Goal: Book appointment/travel/reservation

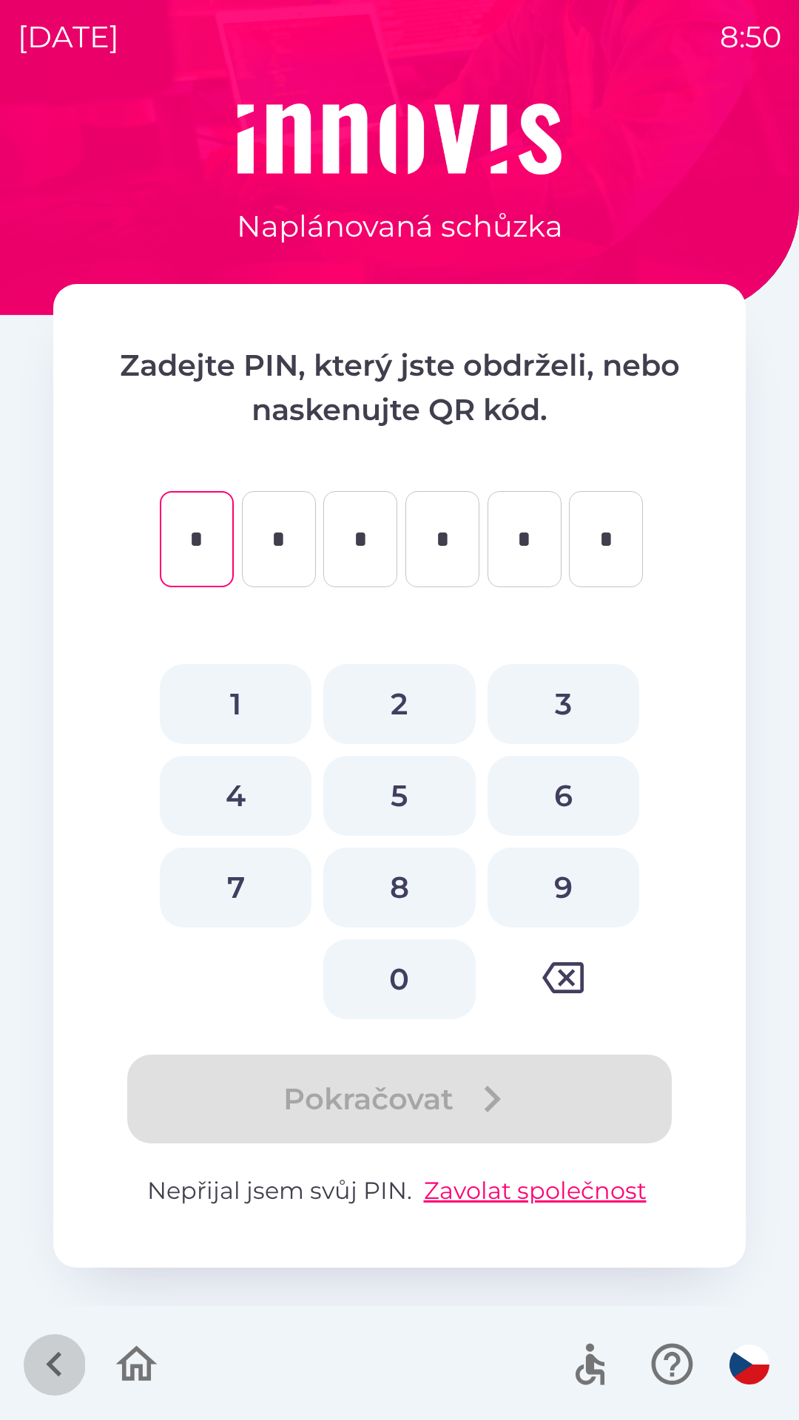
click at [70, 1370] on icon "button" at bounding box center [55, 1364] width 50 height 50
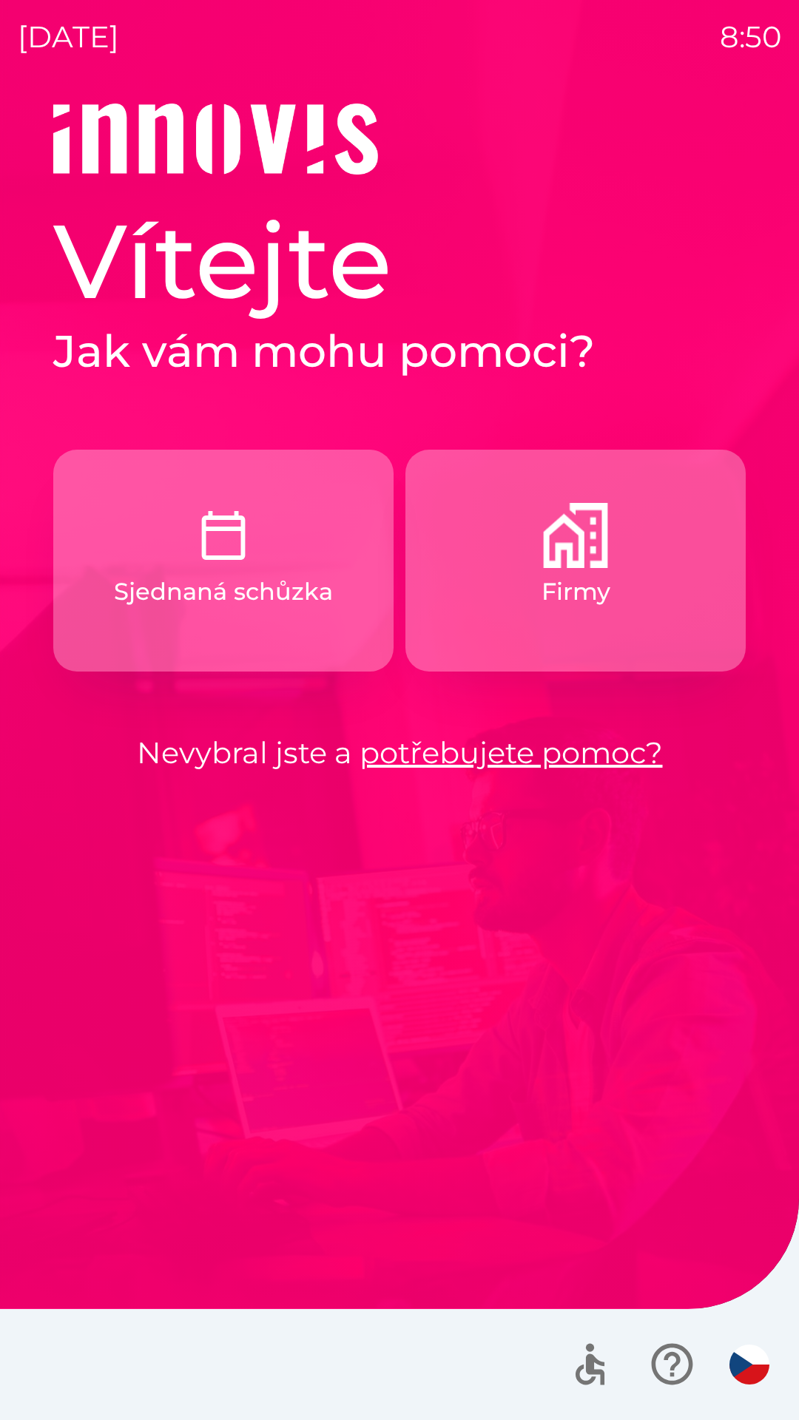
click at [536, 571] on button "Firmy" at bounding box center [575, 561] width 340 height 222
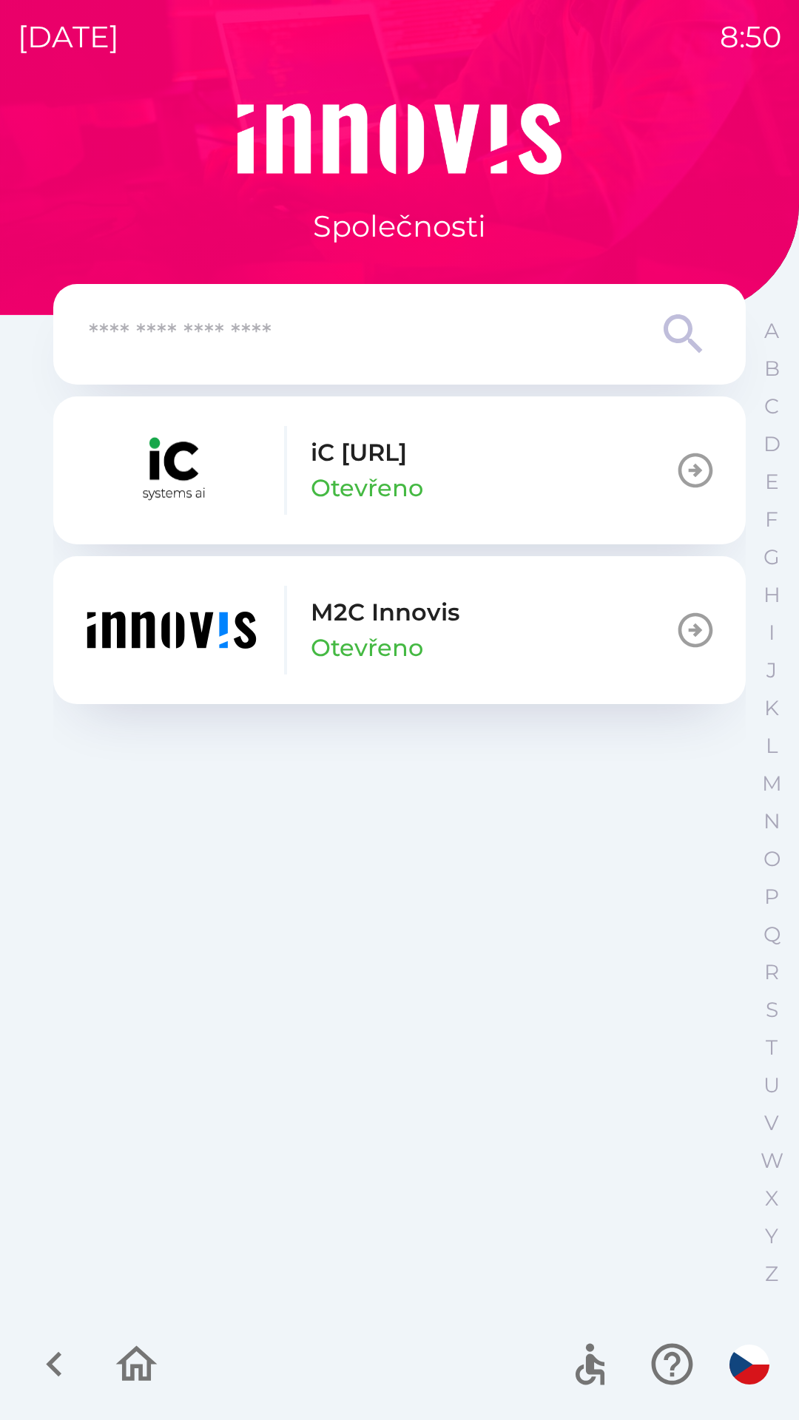
click at [212, 618] on img "button" at bounding box center [171, 630] width 177 height 89
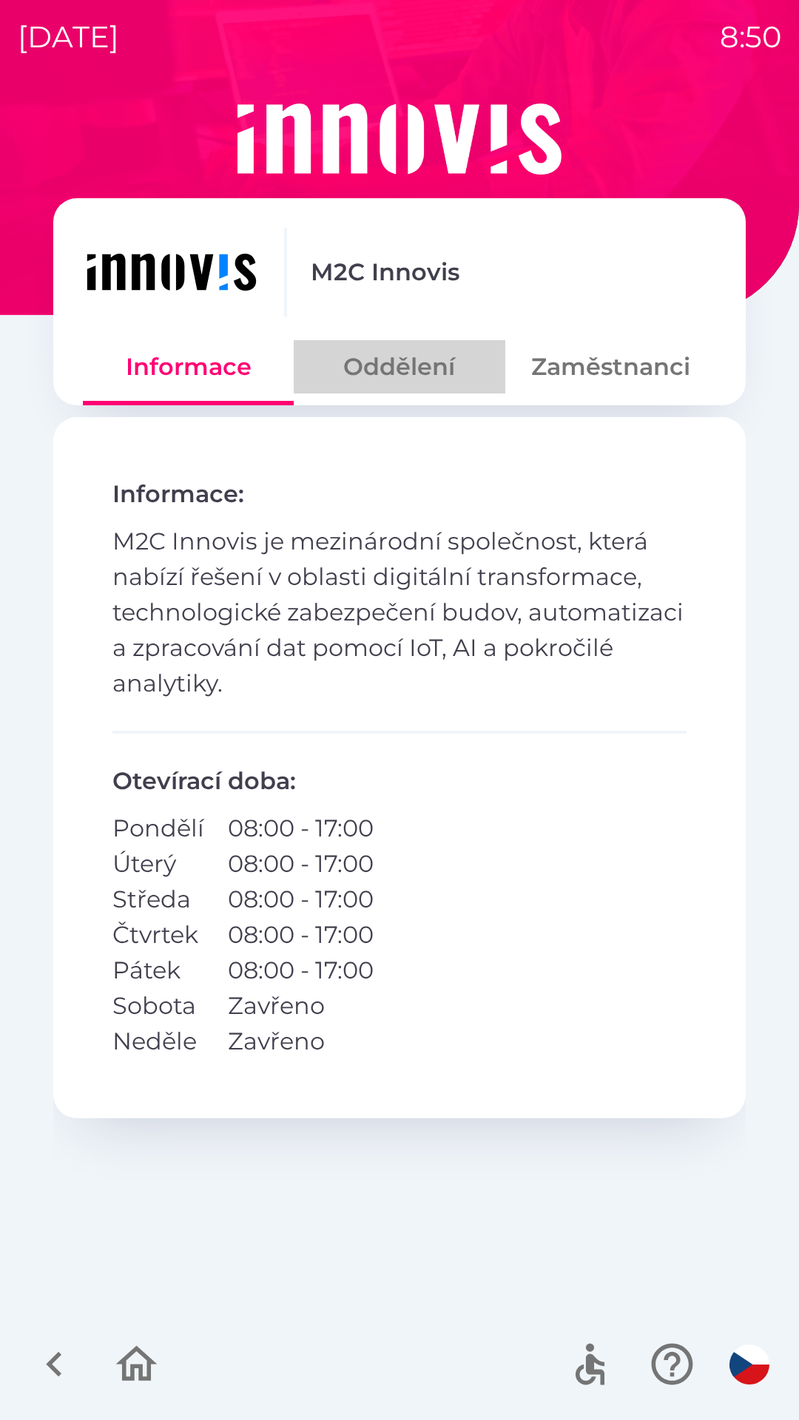
click at [396, 365] on button "Oddělení" at bounding box center [399, 366] width 211 height 53
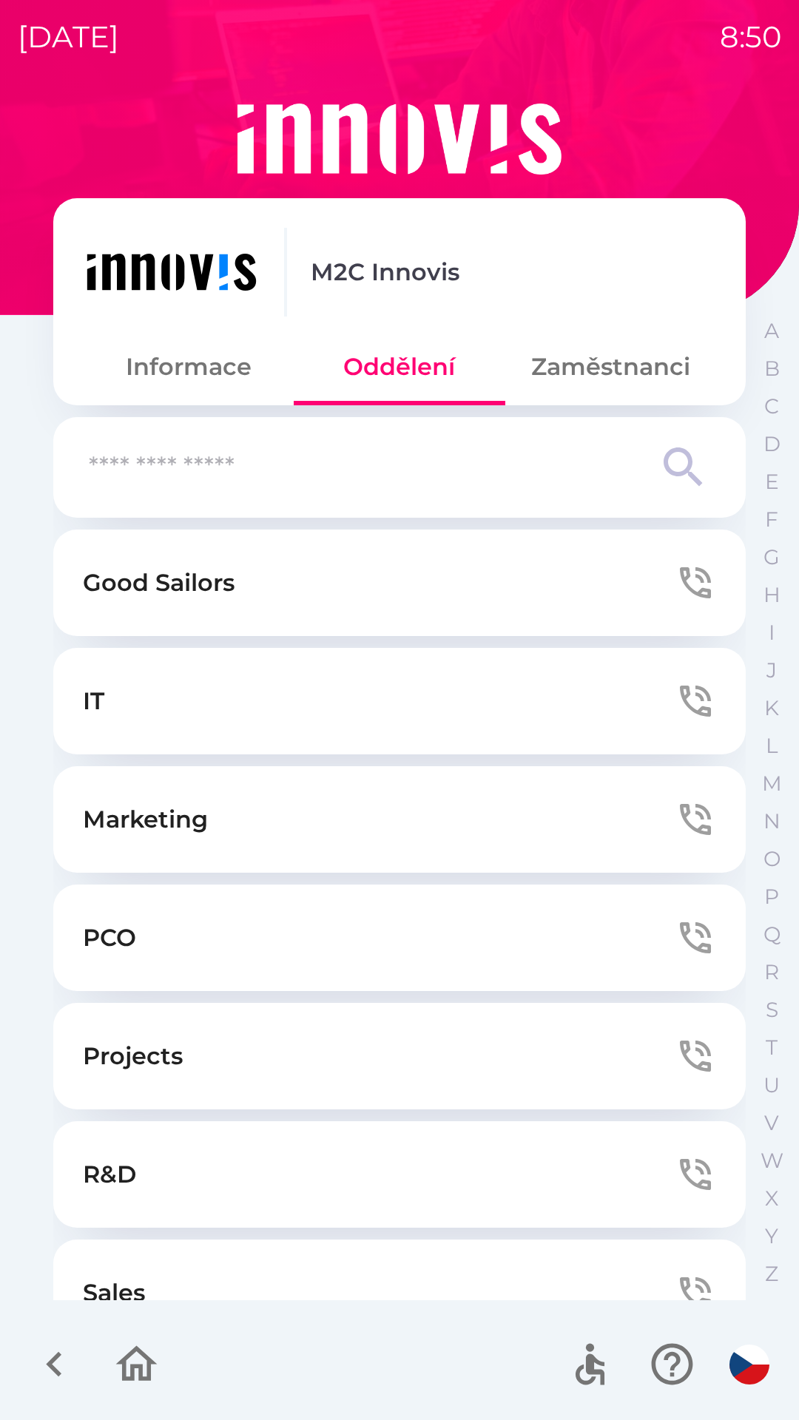
click at [574, 374] on button "Zaměstnanci" at bounding box center [610, 366] width 211 height 53
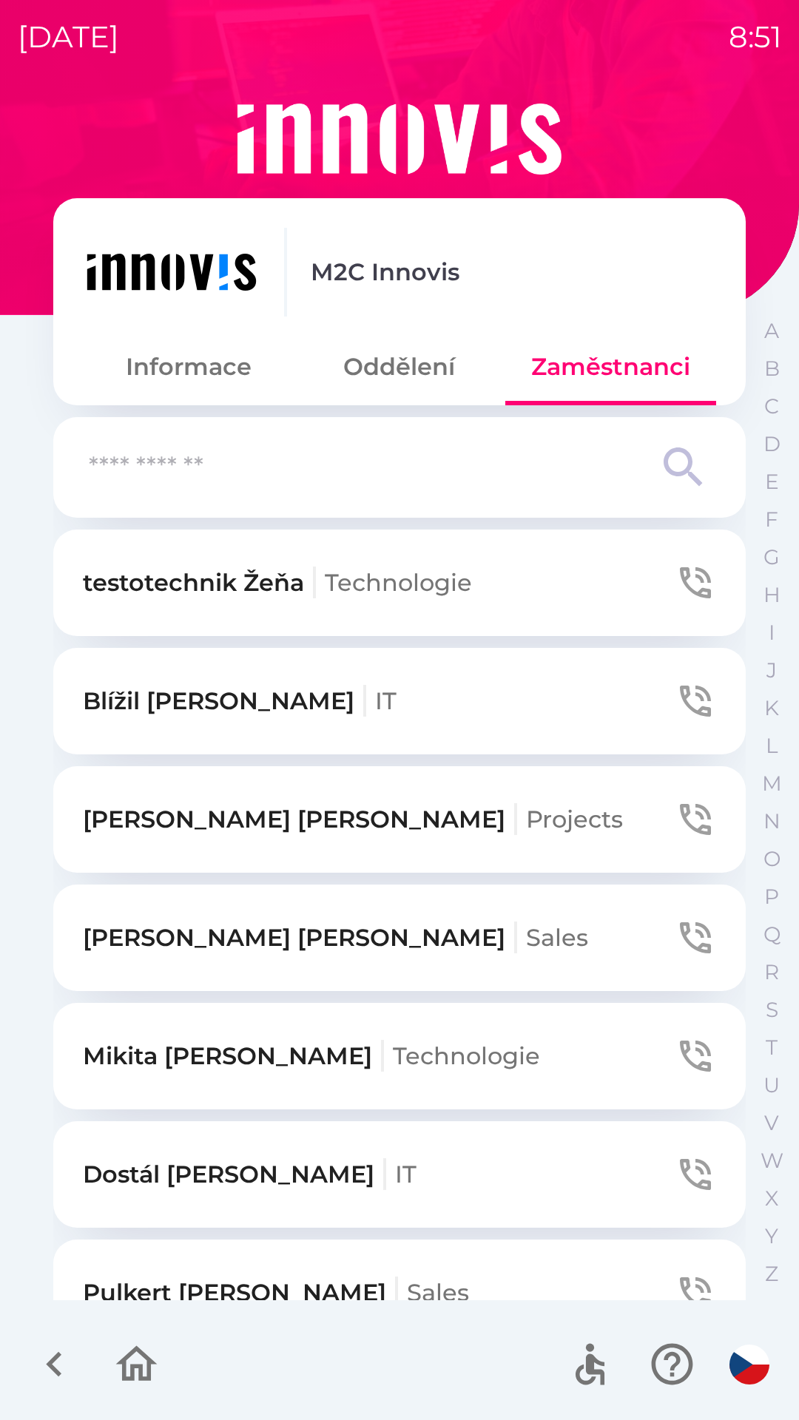
click at [169, 377] on button "Informace" at bounding box center [188, 366] width 211 height 53
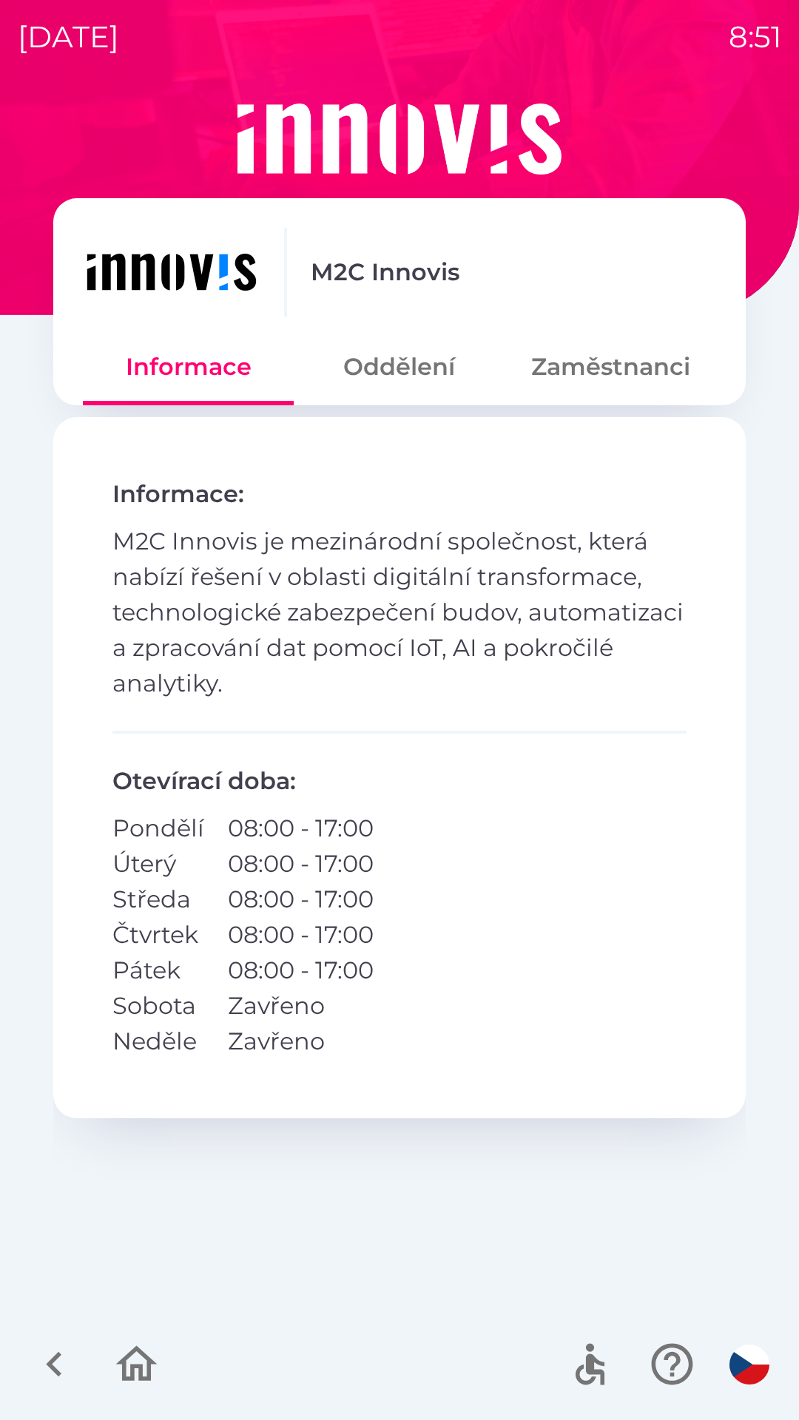
click at [632, 388] on button "Zaměstnanci" at bounding box center [610, 366] width 211 height 53
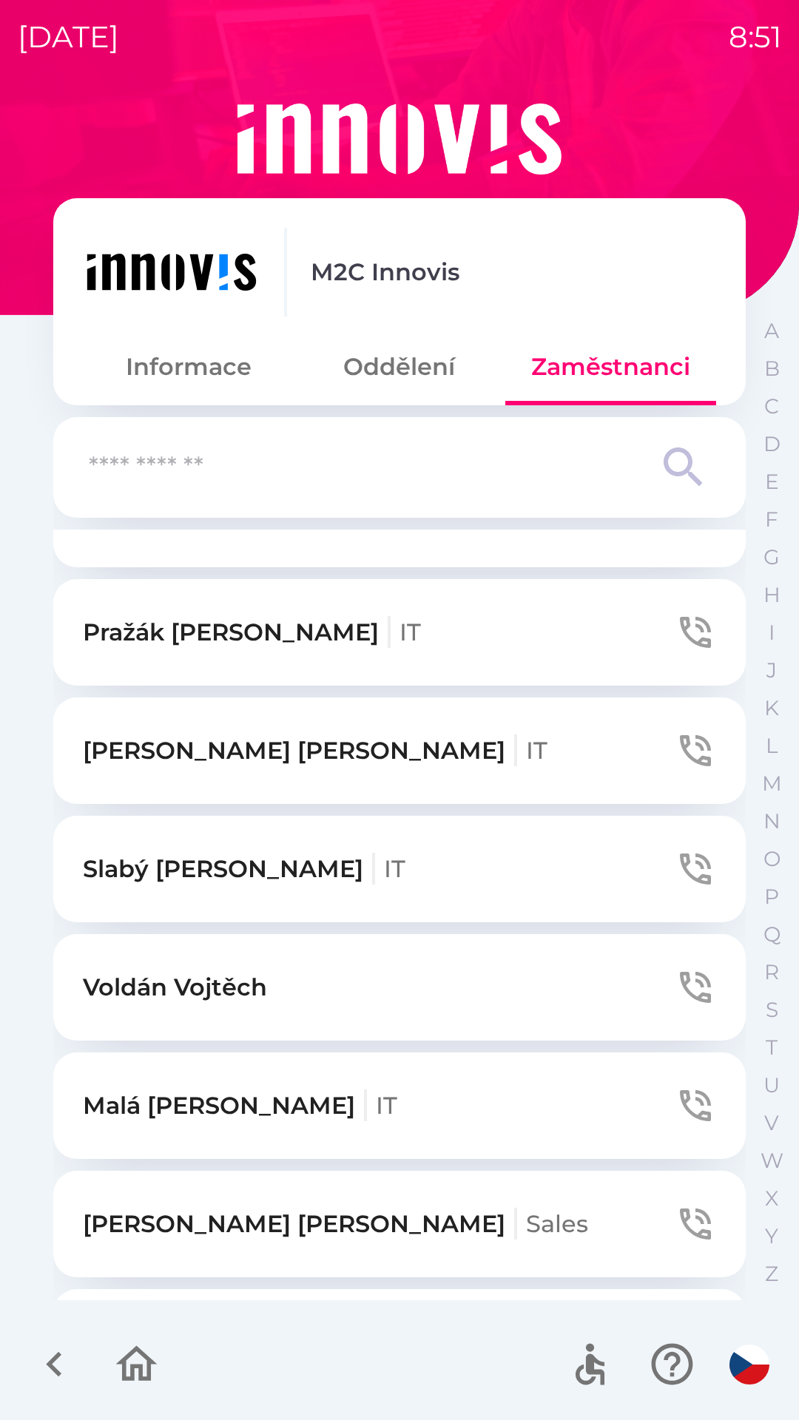
scroll to position [2209, 0]
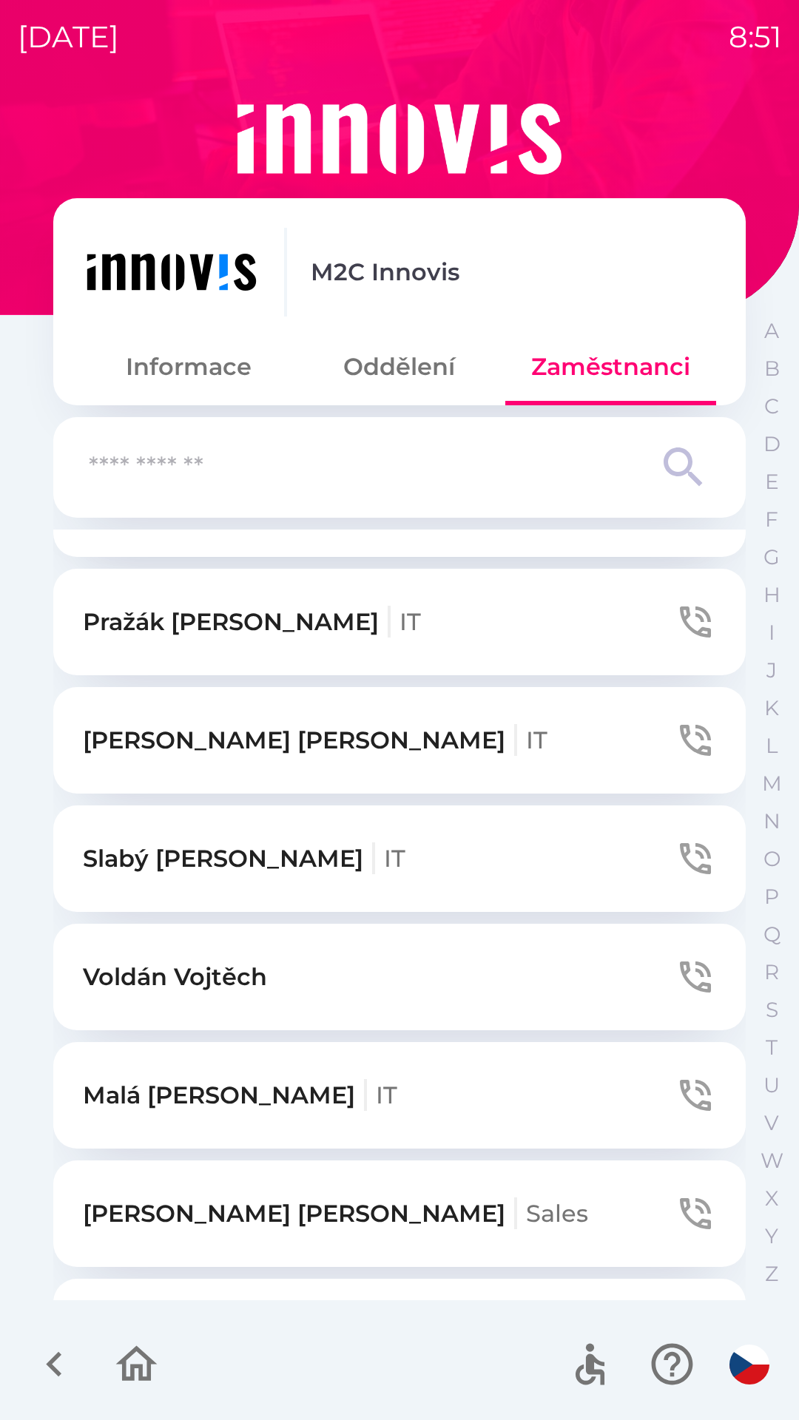
click at [27, 1344] on button "button" at bounding box center [54, 1363] width 61 height 61
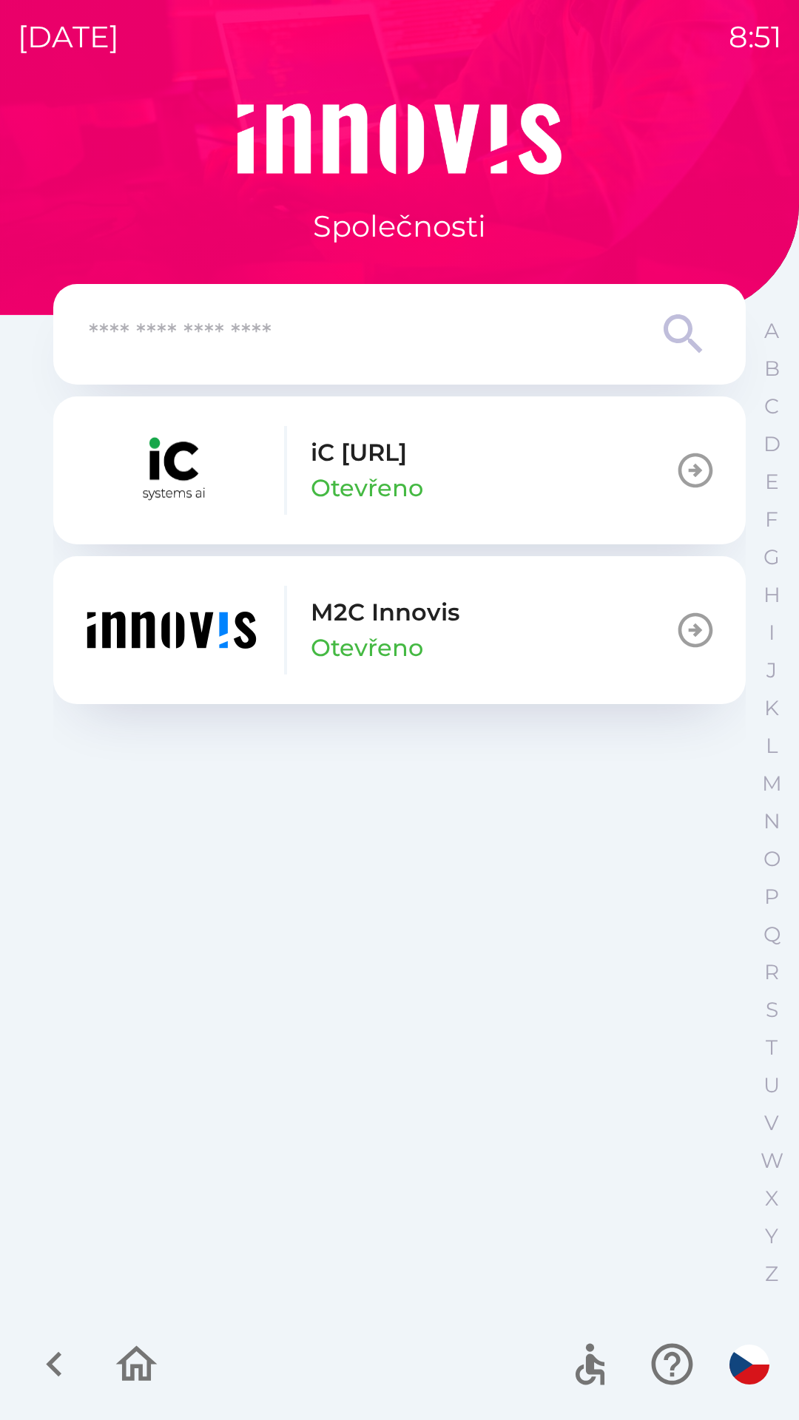
click at [44, 1371] on icon "button" at bounding box center [55, 1364] width 50 height 50
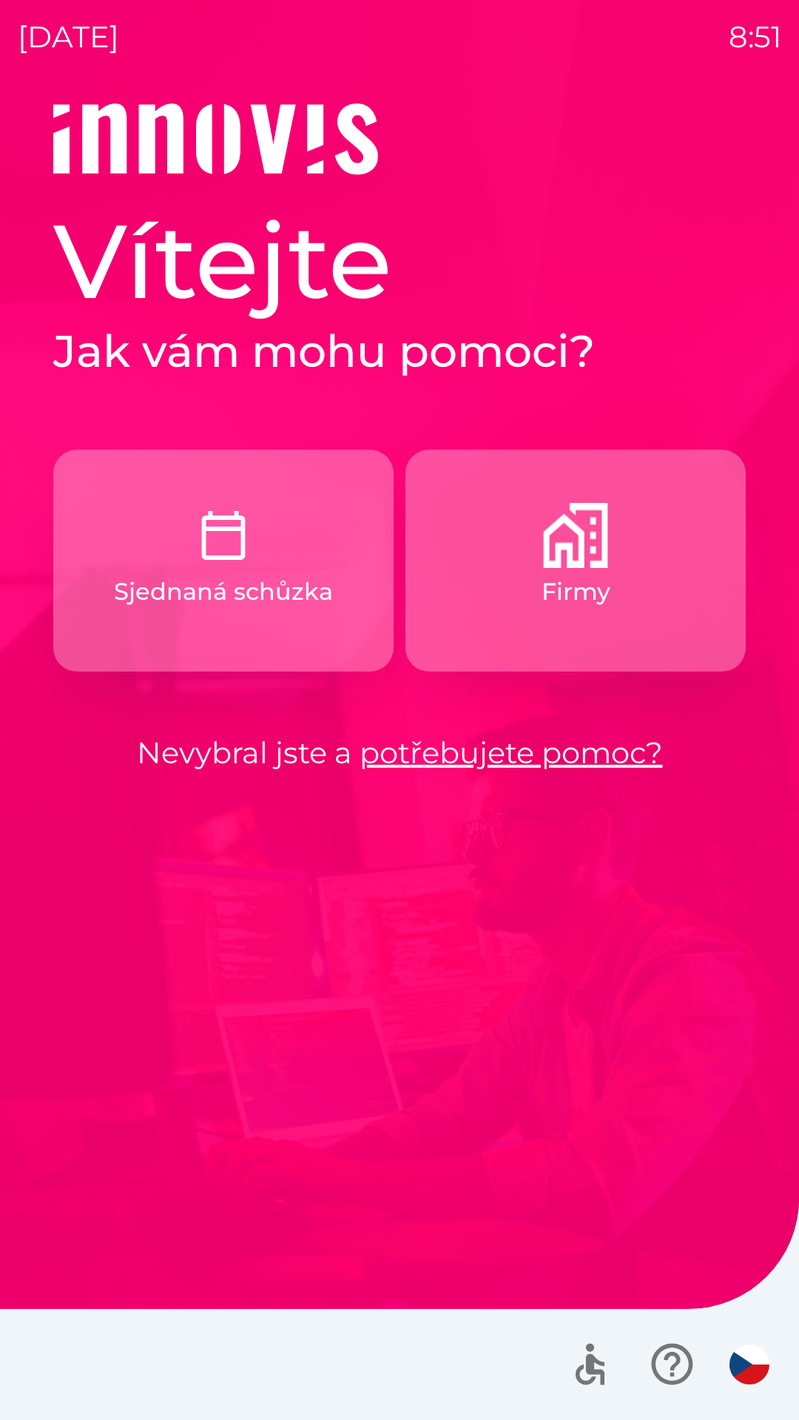
click at [254, 606] on p "Sjednaná schůzka" at bounding box center [223, 591] width 219 height 35
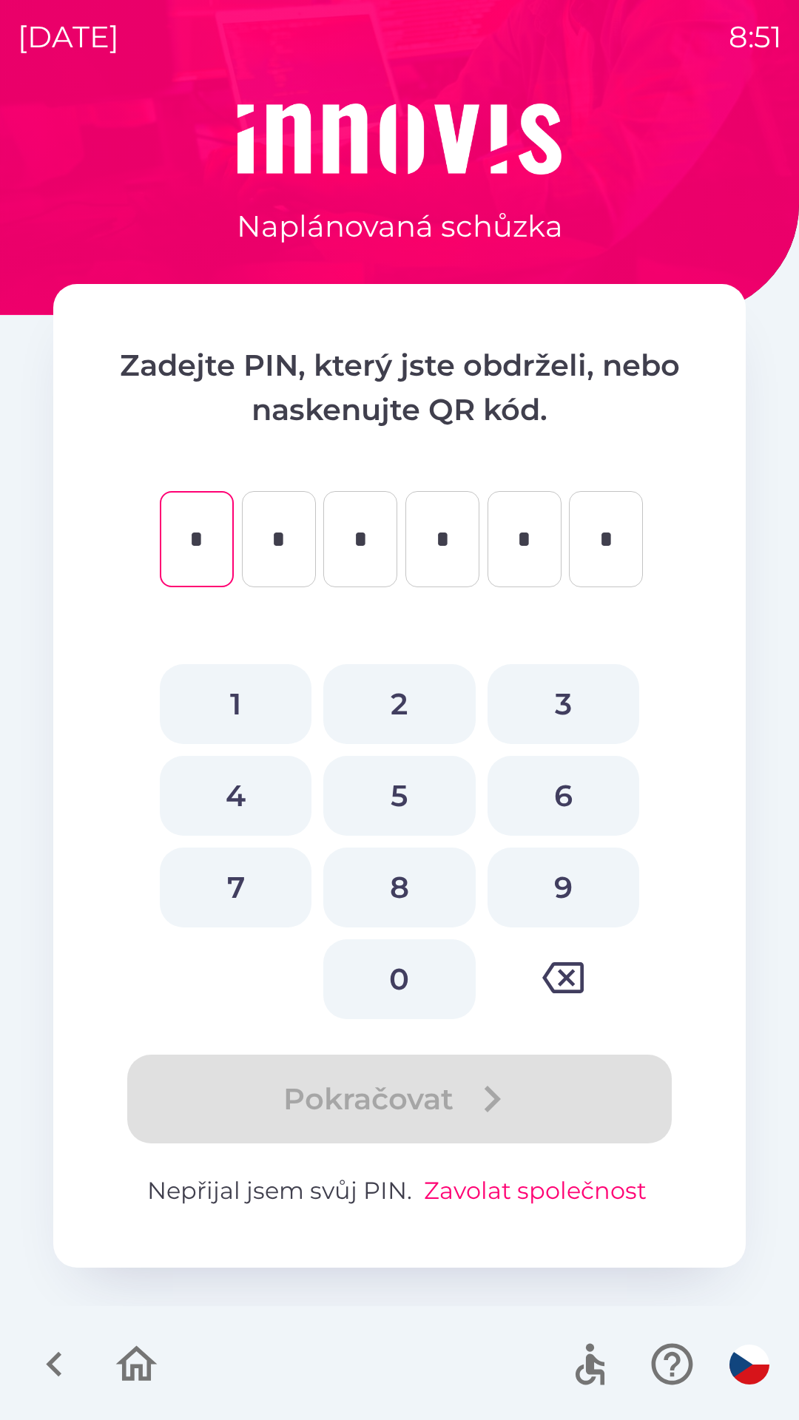
click at [510, 1188] on button "Zavolat společnost" at bounding box center [535, 1190] width 234 height 35
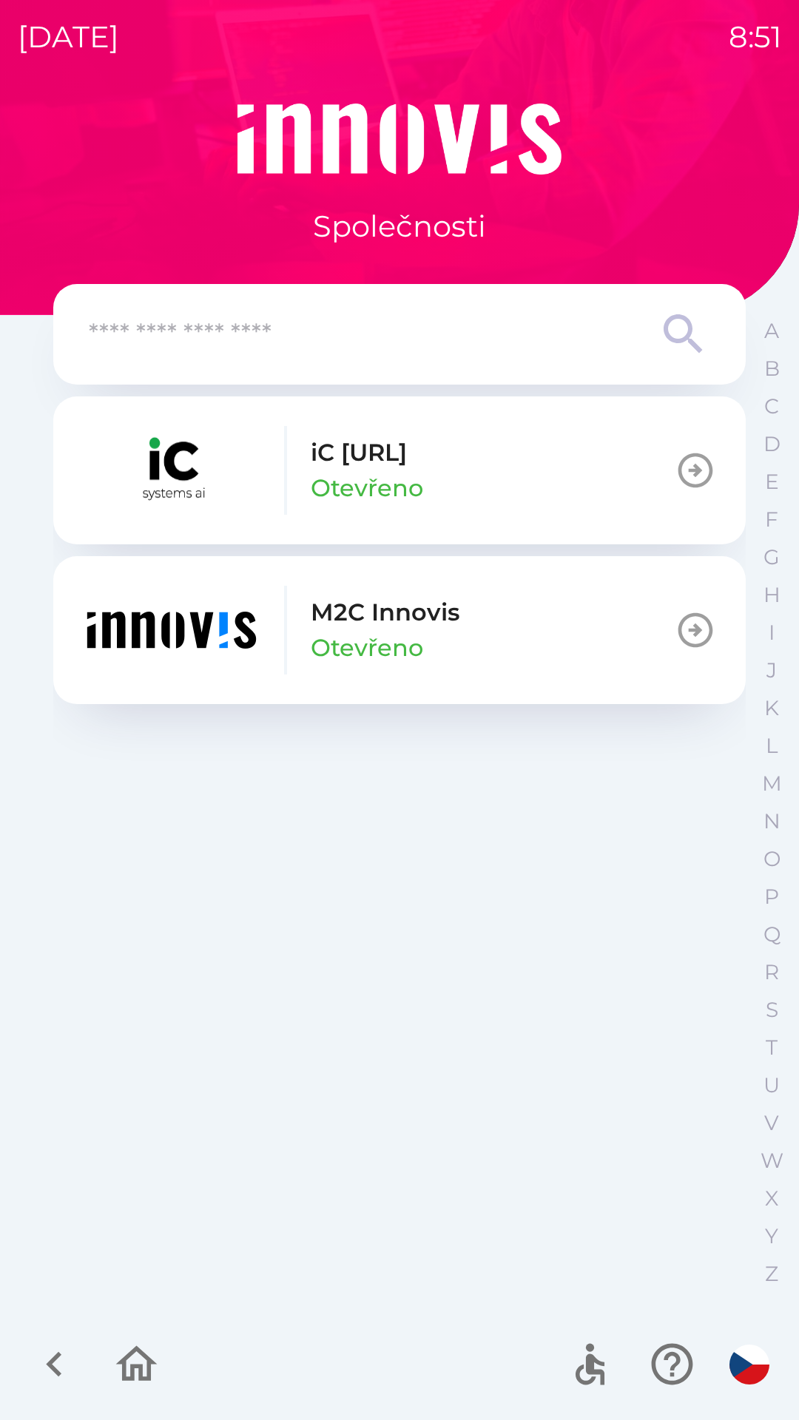
click at [212, 629] on img "button" at bounding box center [171, 630] width 177 height 89
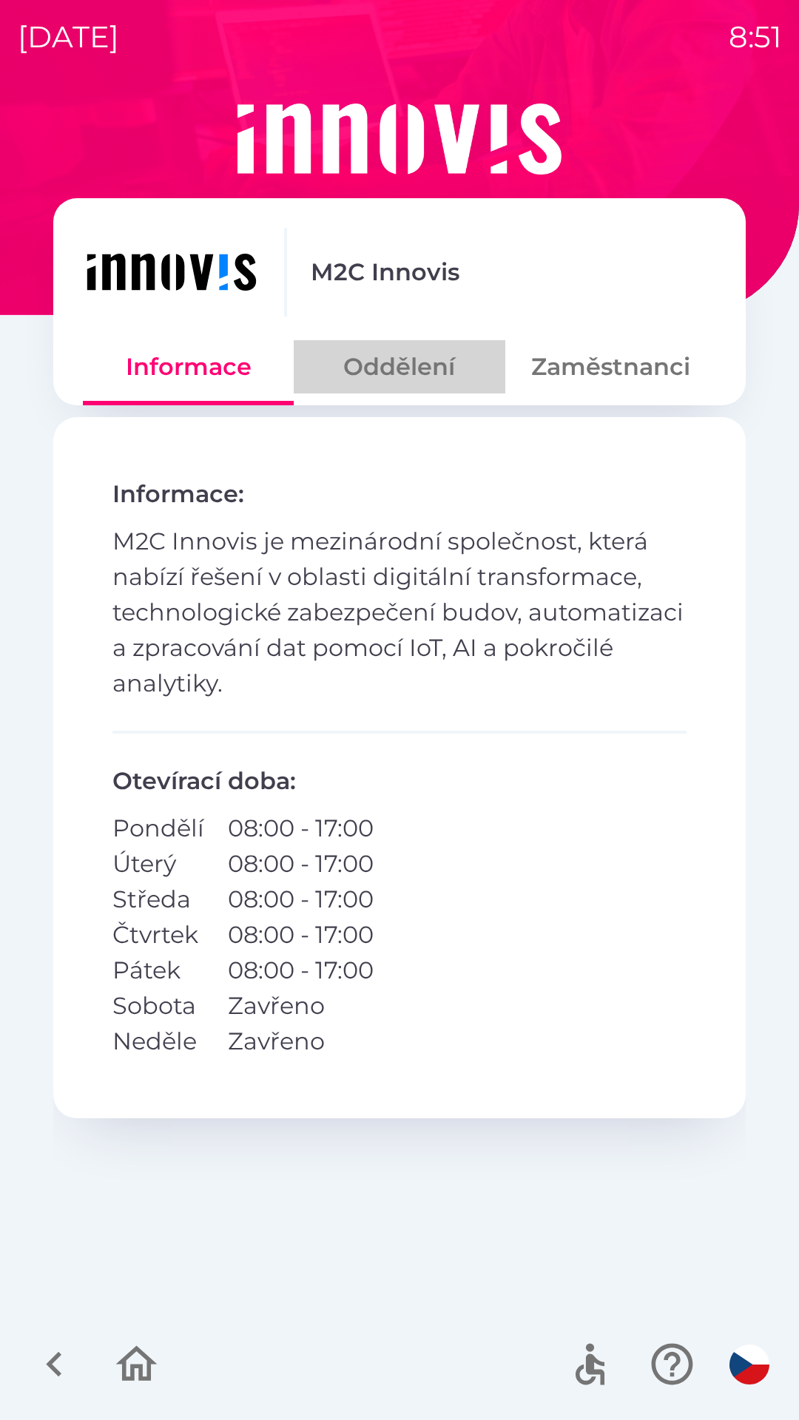
click at [421, 372] on button "Oddělení" at bounding box center [399, 366] width 211 height 53
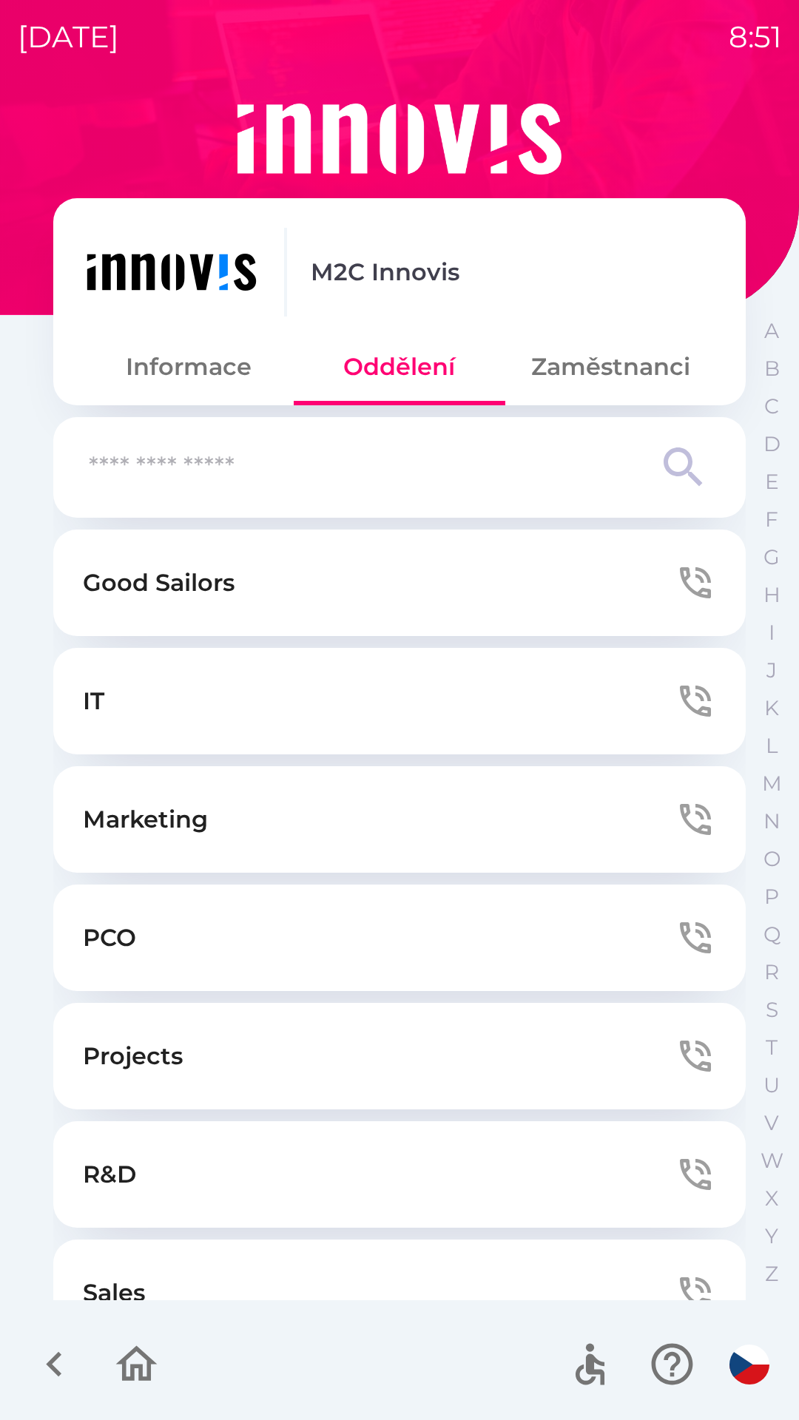
click at [174, 708] on button "IT" at bounding box center [399, 701] width 692 height 106
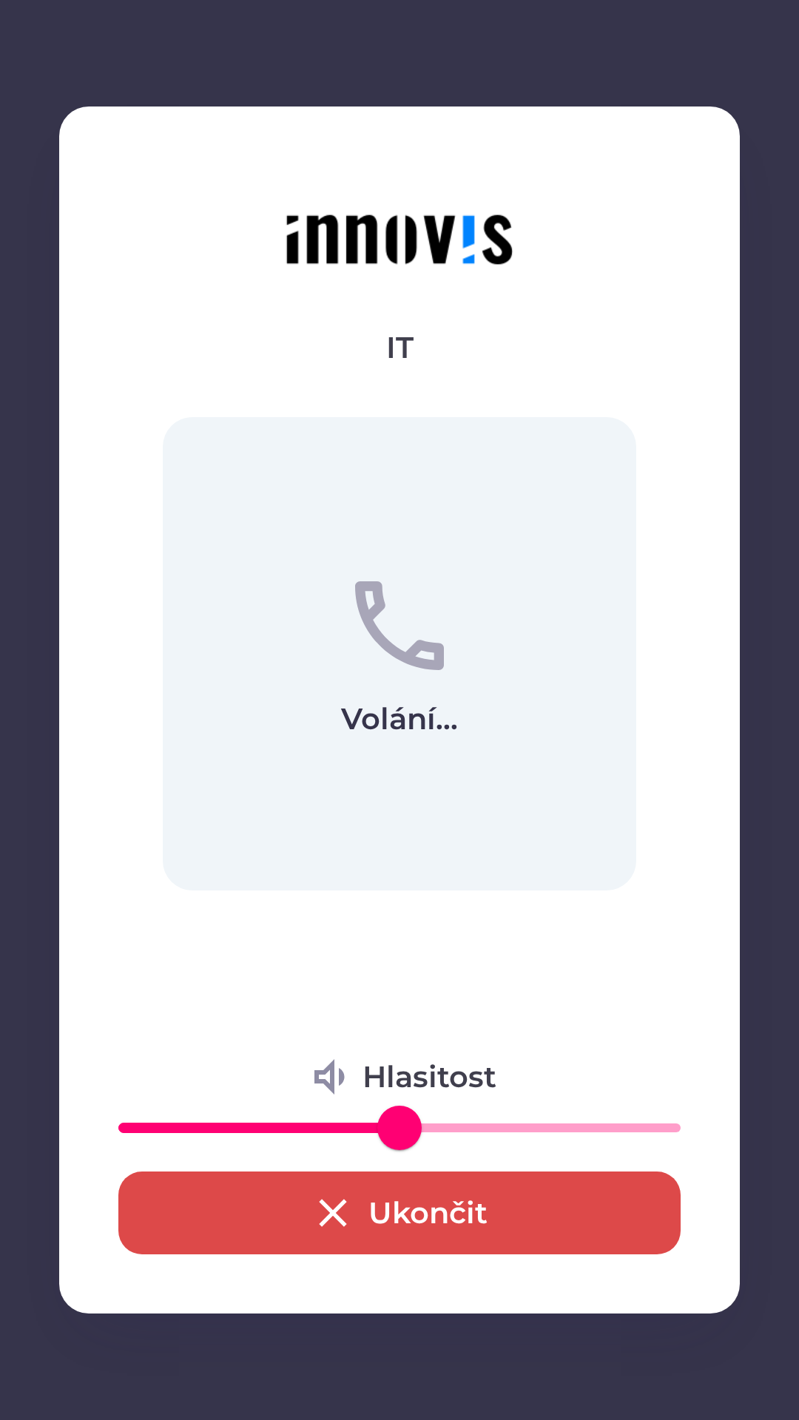
click at [374, 1192] on button "Ukončit" at bounding box center [399, 1212] width 562 height 83
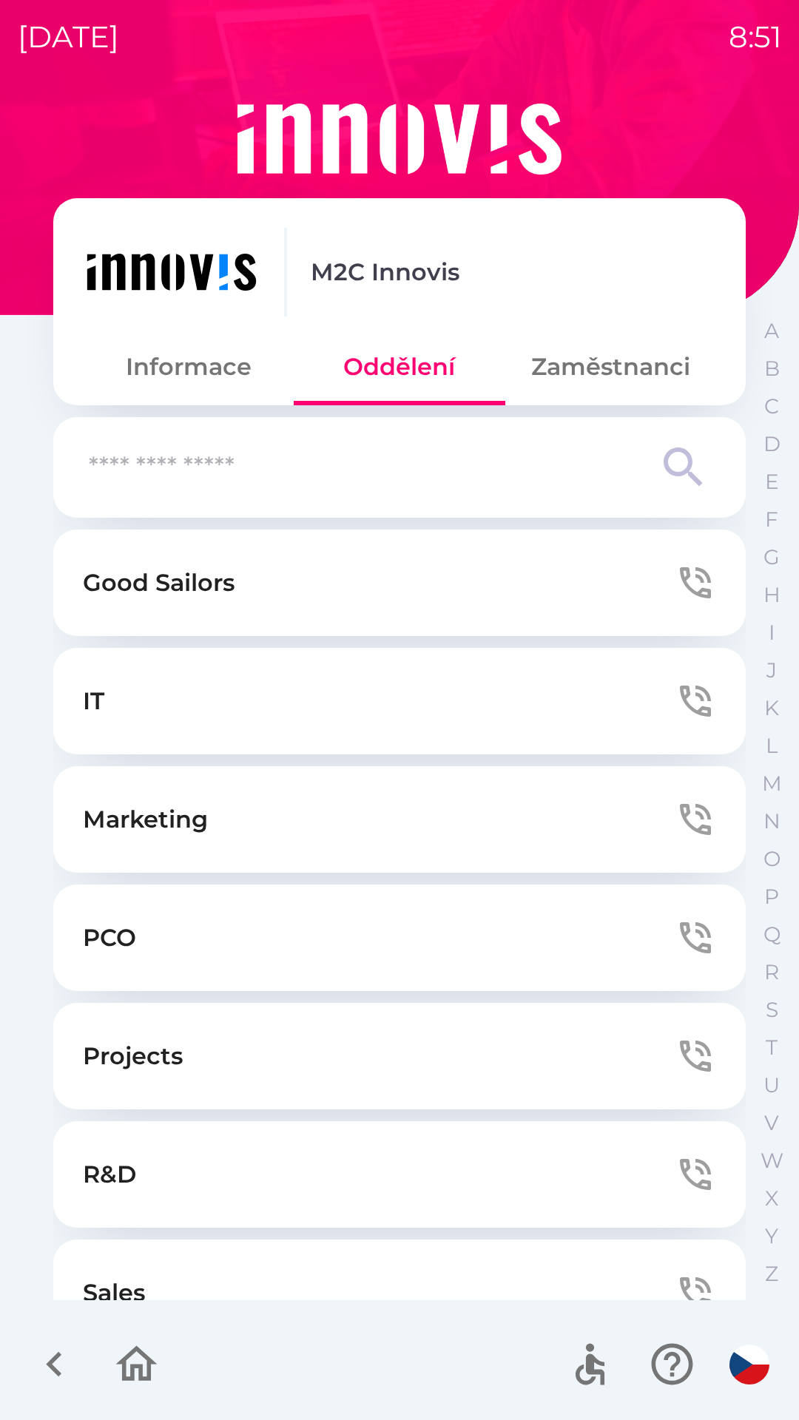
click at [589, 380] on button "Zaměstnanci" at bounding box center [610, 366] width 211 height 53
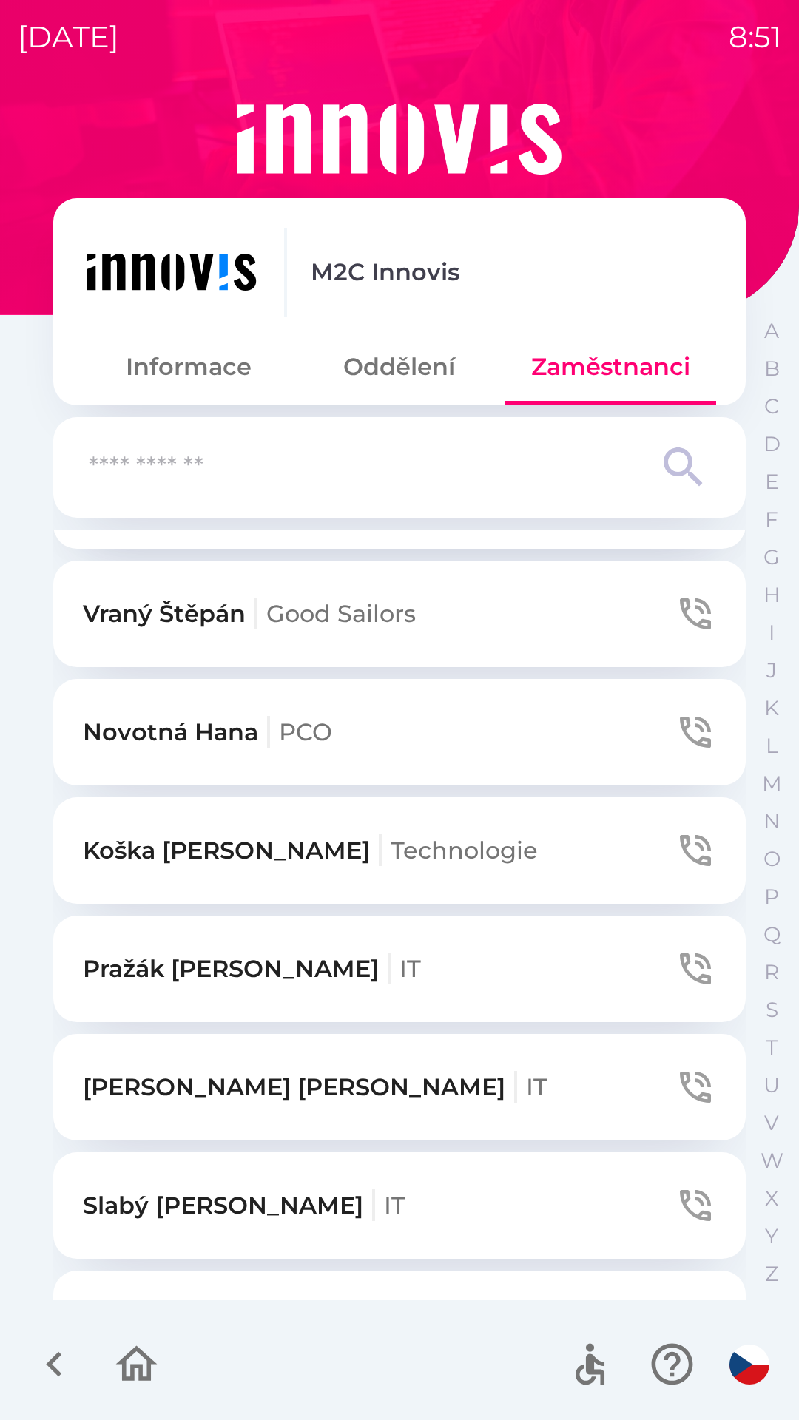
scroll to position [1871, 0]
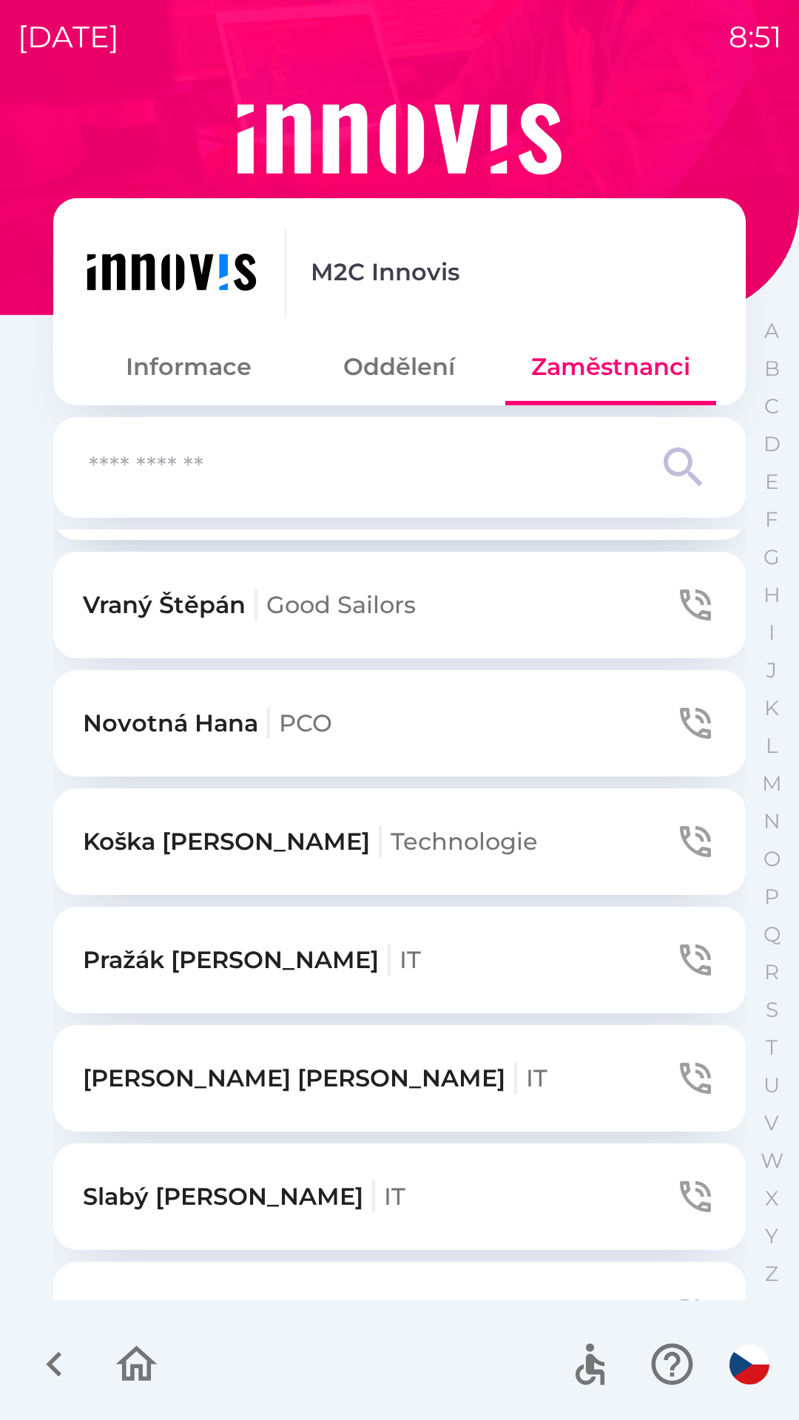
click at [177, 1191] on p "Slabý [PERSON_NAME] IT" at bounding box center [244, 1196] width 322 height 35
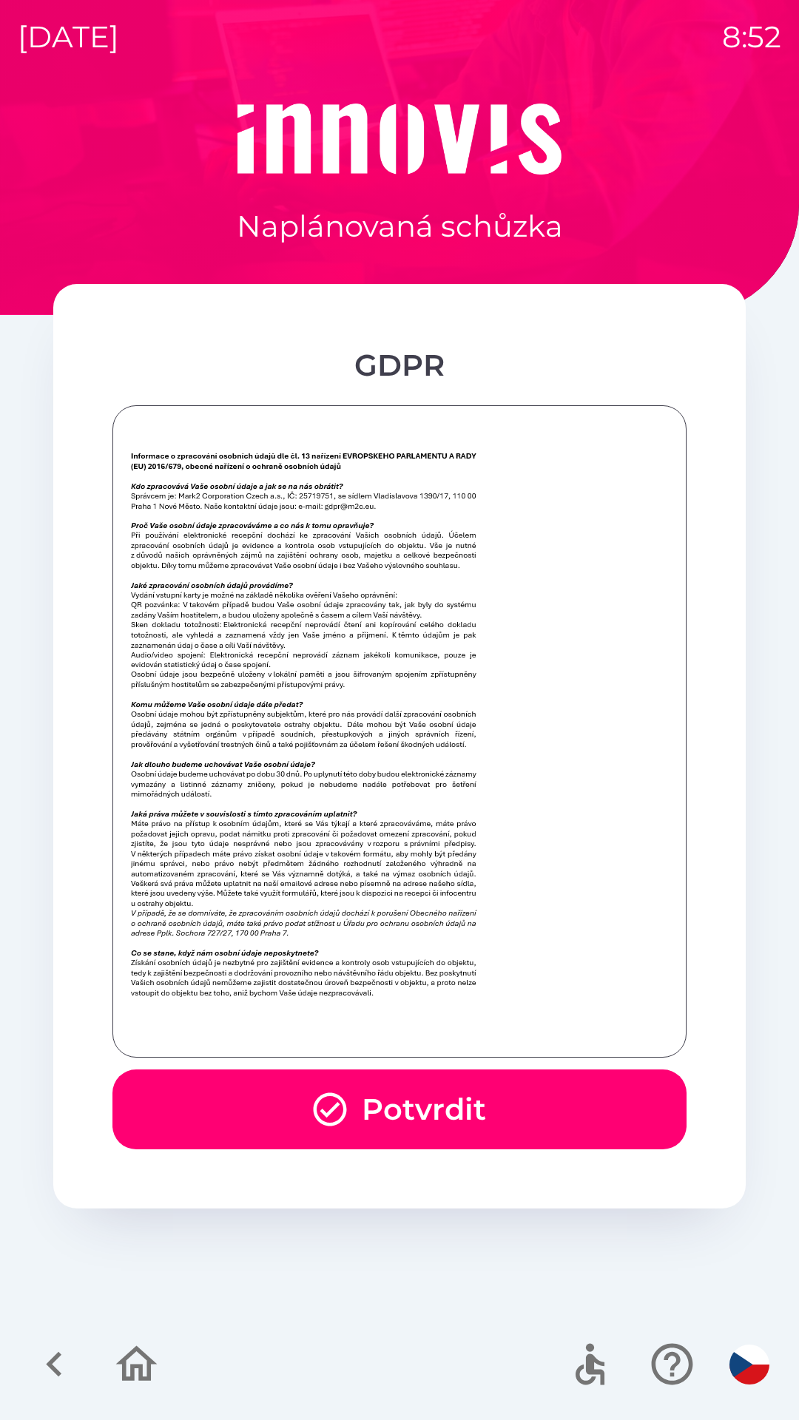
click at [416, 1055] on div at bounding box center [399, 731] width 574 height 652
click at [406, 1119] on button "Potvrdit" at bounding box center [399, 1109] width 574 height 80
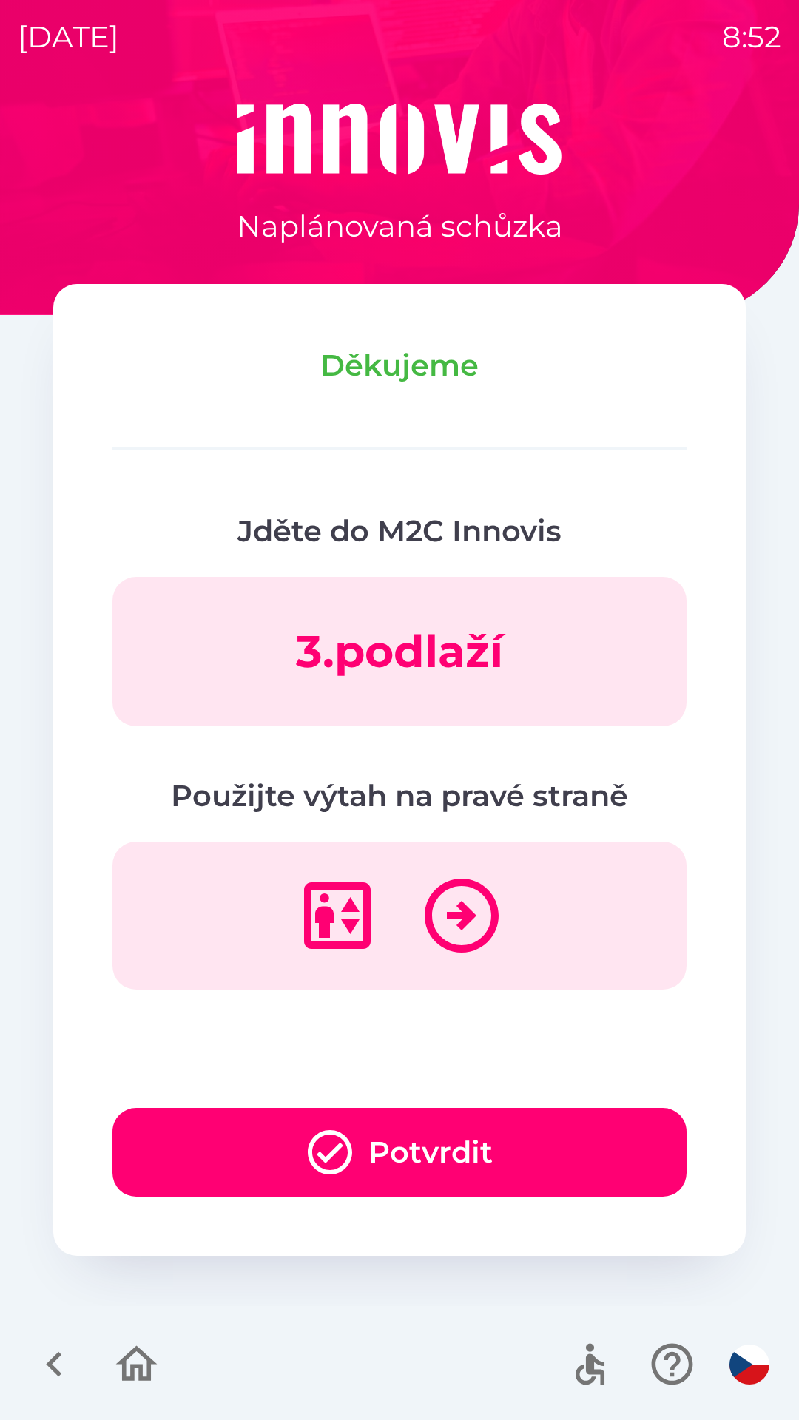
click at [402, 1146] on button "Potvrdit" at bounding box center [399, 1152] width 574 height 89
